Goal: Check status: Check status

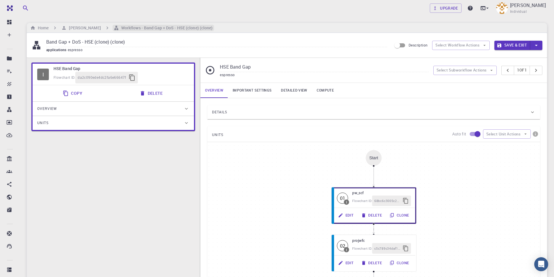
click at [153, 31] on h6 "Workflows - Band Gap + DoS - HSE (clone) (clone)" at bounding box center [166, 28] width 94 height 6
click at [86, 28] on h6 "[PERSON_NAME]" at bounding box center [84, 28] width 34 height 6
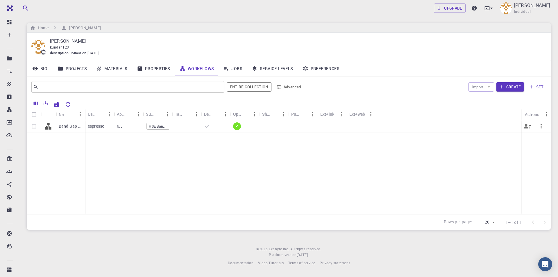
click at [498, 126] on div at bounding box center [449, 126] width 146 height 13
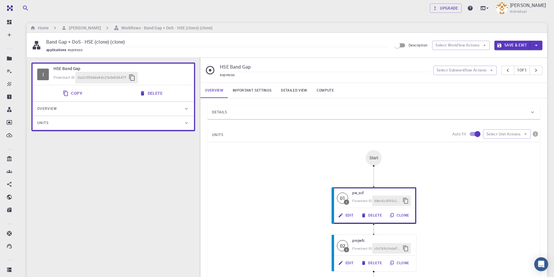
click at [324, 90] on link "Compute" at bounding box center [325, 90] width 26 height 15
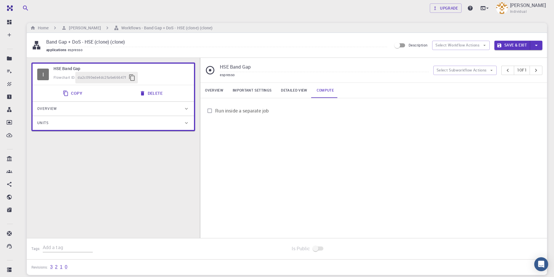
click at [295, 93] on link "Detailed view" at bounding box center [293, 90] width 35 height 15
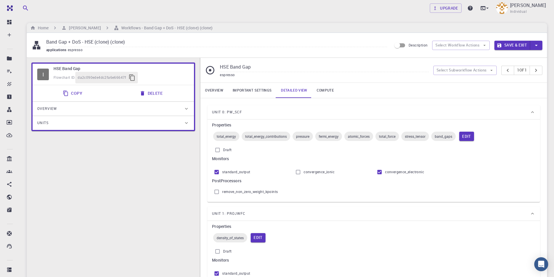
drag, startPoint x: 246, startPoint y: 89, endPoint x: 232, endPoint y: 89, distance: 14.5
click at [246, 89] on link "Important settings" at bounding box center [252, 90] width 48 height 15
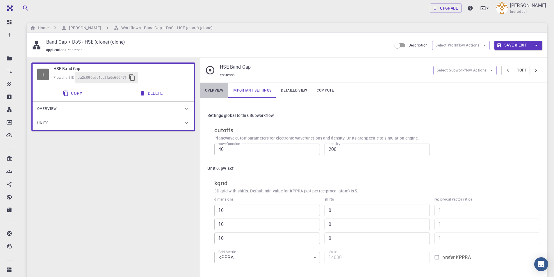
click at [221, 87] on link "Overview" at bounding box center [214, 90] width 28 height 15
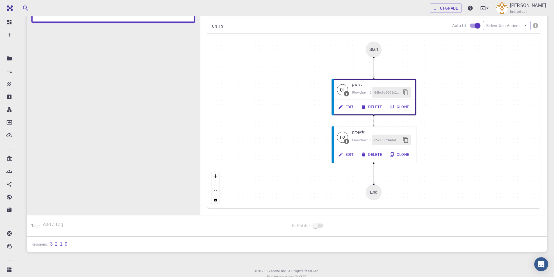
scroll to position [116, 0]
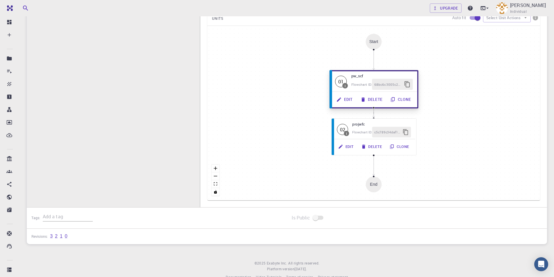
click at [348, 101] on button "Edit" at bounding box center [345, 99] width 24 height 11
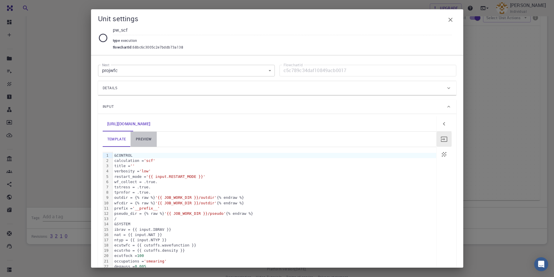
click at [151, 138] on link "preview" at bounding box center [144, 139] width 26 height 15
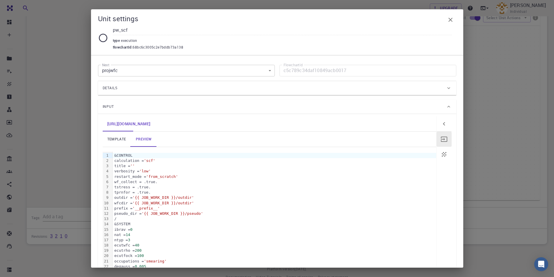
click at [444, 24] on div "Unit settings" at bounding box center [277, 20] width 358 height 12
click at [448, 23] on icon "button" at bounding box center [450, 19] width 7 height 7
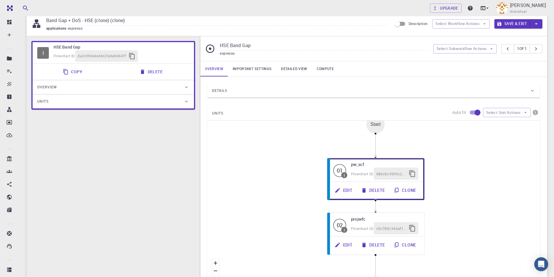
scroll to position [0, 0]
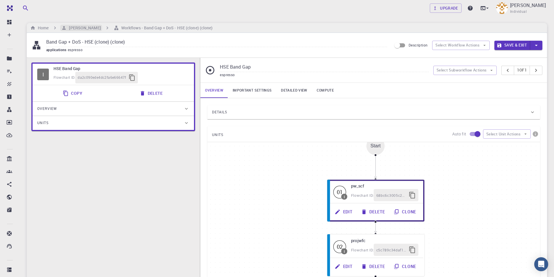
click at [85, 27] on h6 "[PERSON_NAME]" at bounding box center [84, 28] width 34 height 6
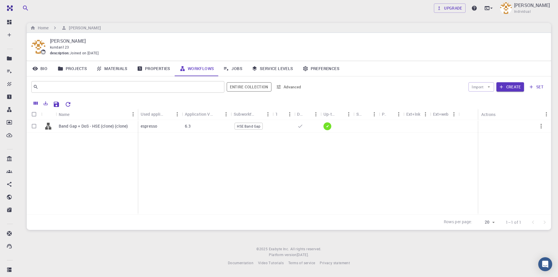
click at [228, 68] on icon at bounding box center [226, 69] width 6 height 6
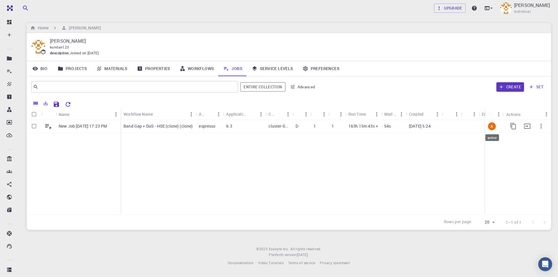
click at [488, 128] on span "A" at bounding box center [491, 126] width 7 height 5
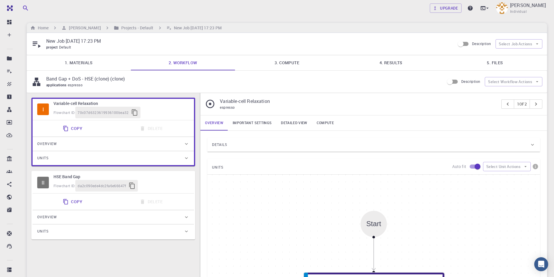
type input "/export/share/pseudo/fe/gga/pbe/gbrv/1.5/us/fe_pbe_gbrv_1.5.upf"
type input "/export/share/pseudo/co/gga/pbe/gbrv/1.2/us/co_pbe_gbrv_1.2.upf"
type input "/export/share/pseudo/o/gga/pbe/gbrv/1.2/us/o_pbe_gbrv_1.2.upf"
